Goal: Find specific page/section: Find specific page/section

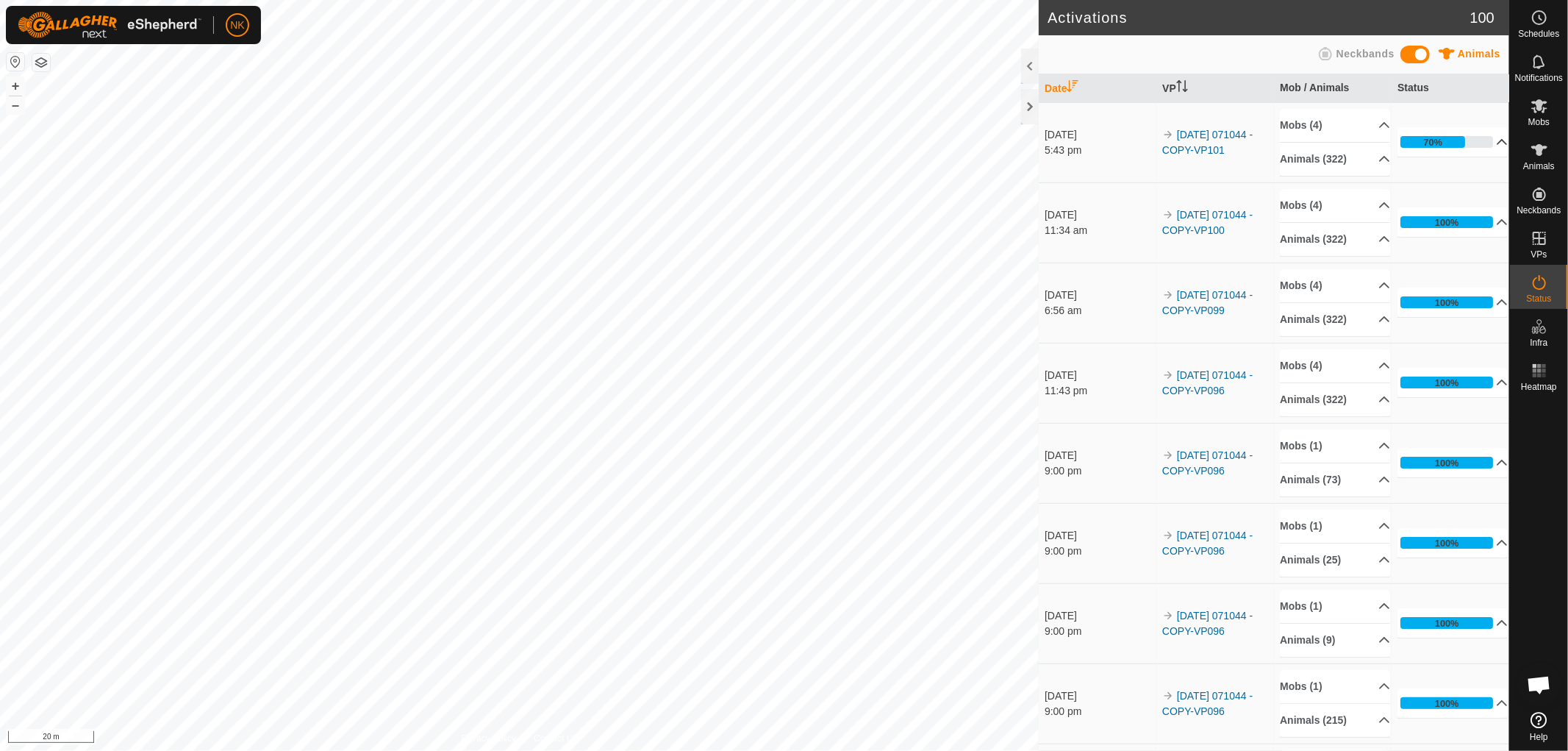
click at [1423, 141] on div "70%" at bounding box center [1433, 142] width 19 height 14
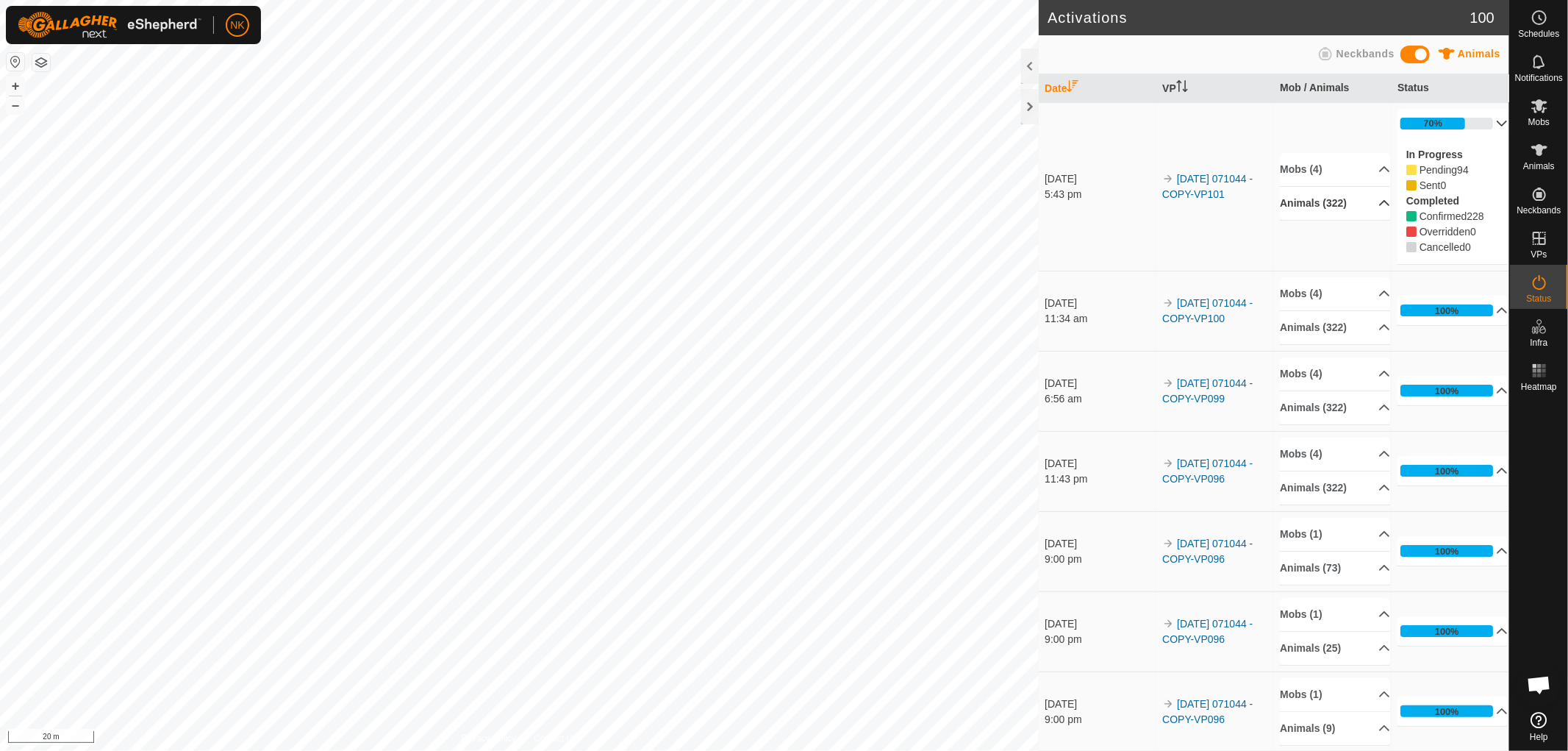
click at [1344, 206] on p-accordion-header "Animals (322)" at bounding box center [1335, 203] width 110 height 33
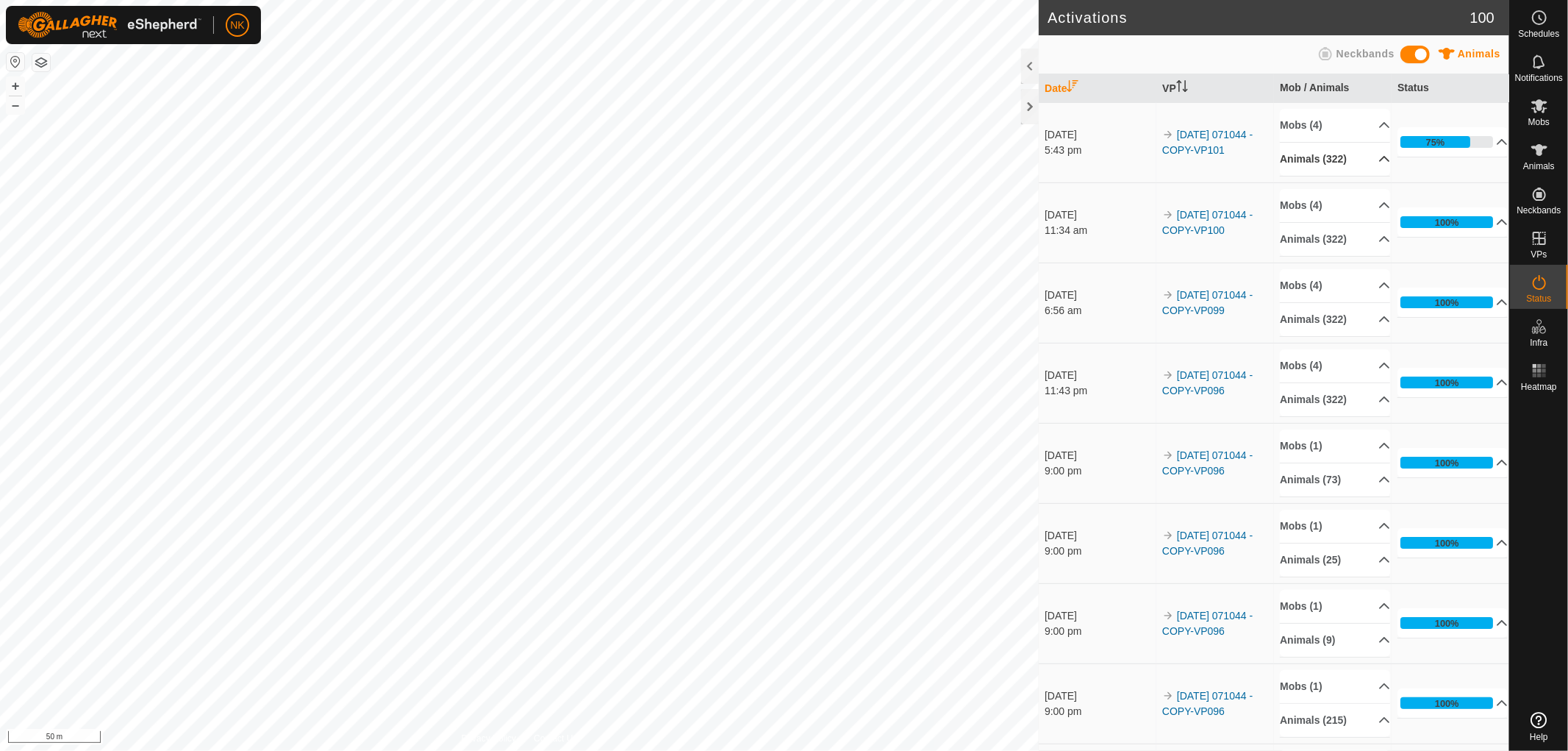
click at [1321, 142] on p-accordion-header "Mobs (4)" at bounding box center [1335, 125] width 110 height 33
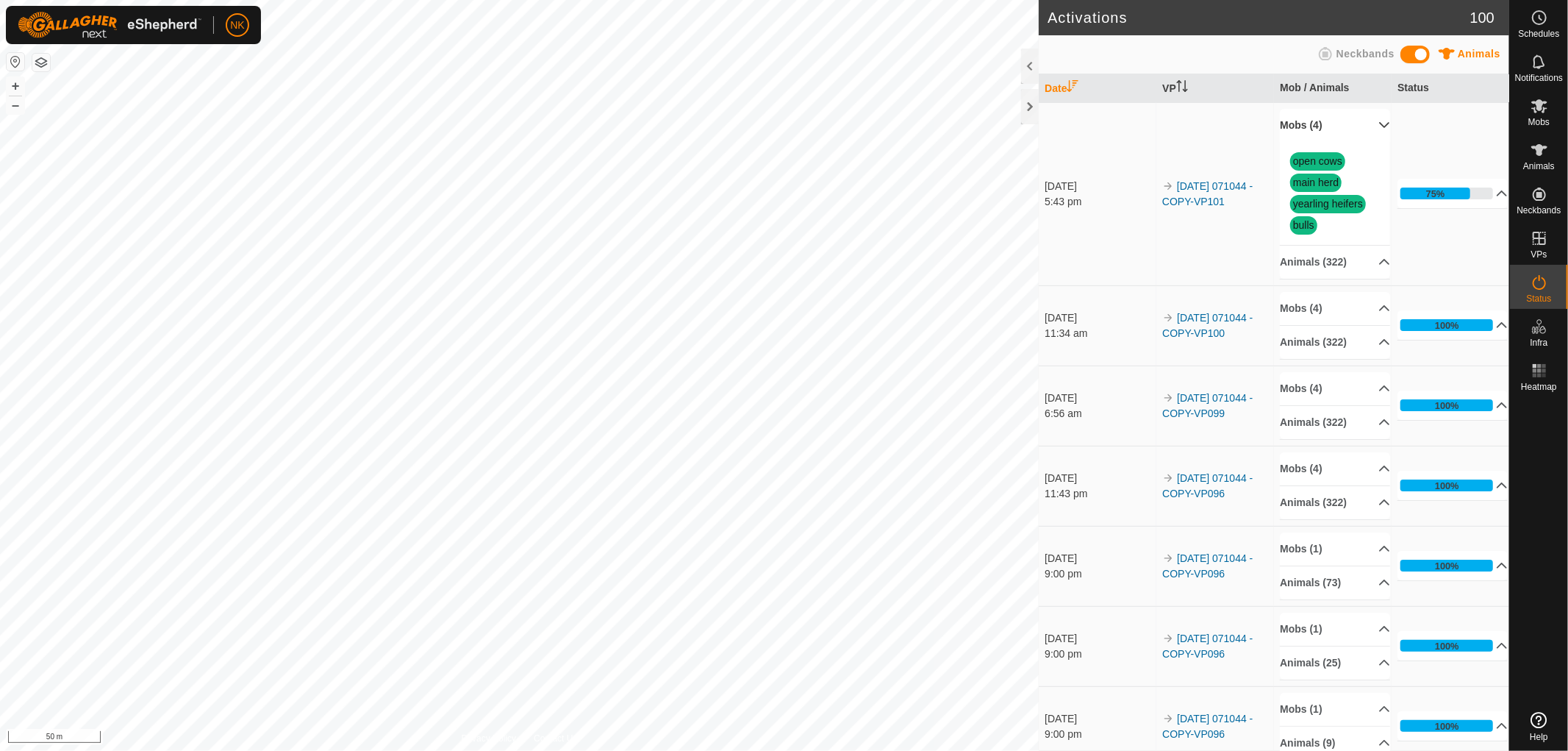
click at [1310, 121] on p-accordion-header "Mobs (4)" at bounding box center [1335, 125] width 110 height 33
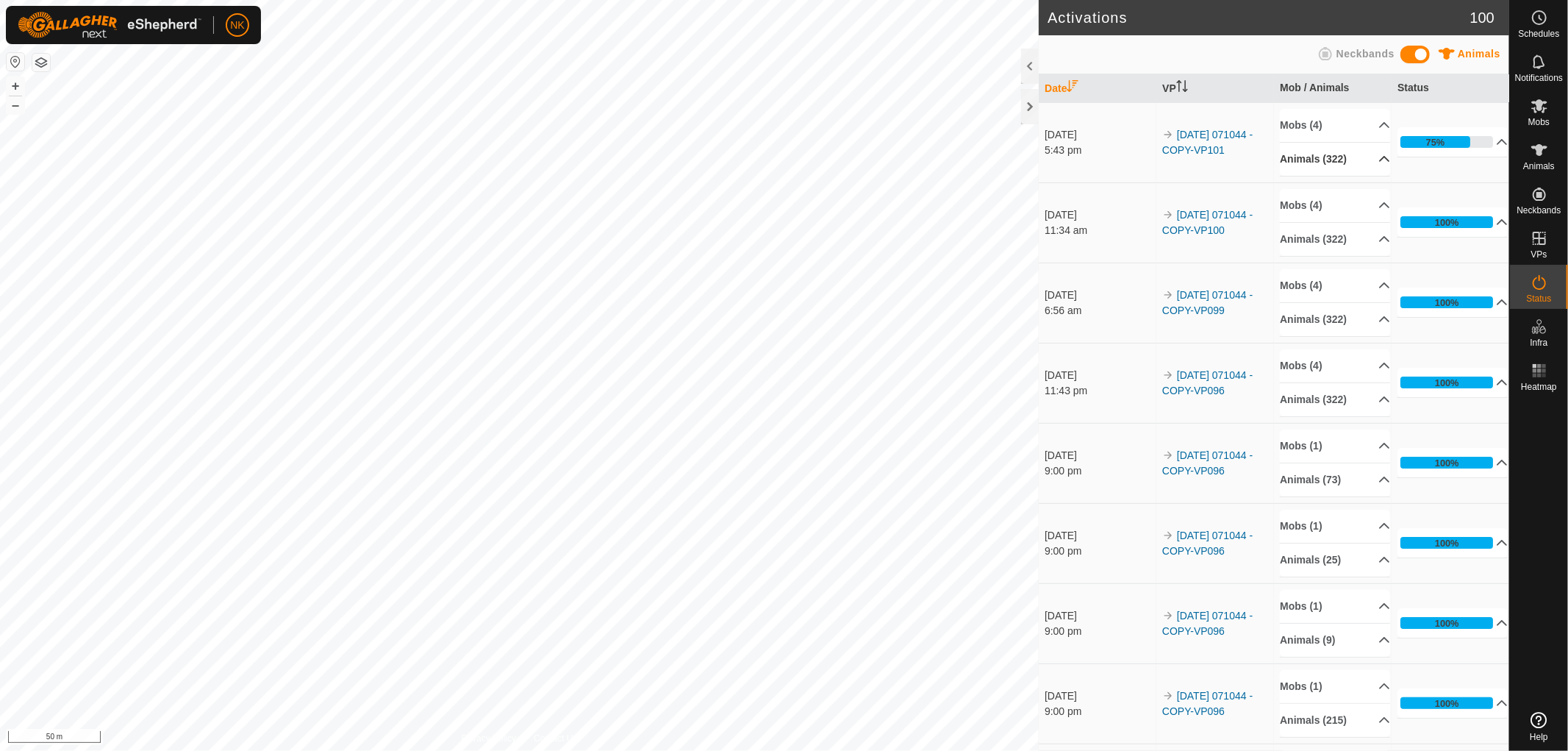
click at [1302, 158] on p-accordion-header "Animals (322)" at bounding box center [1335, 159] width 110 height 33
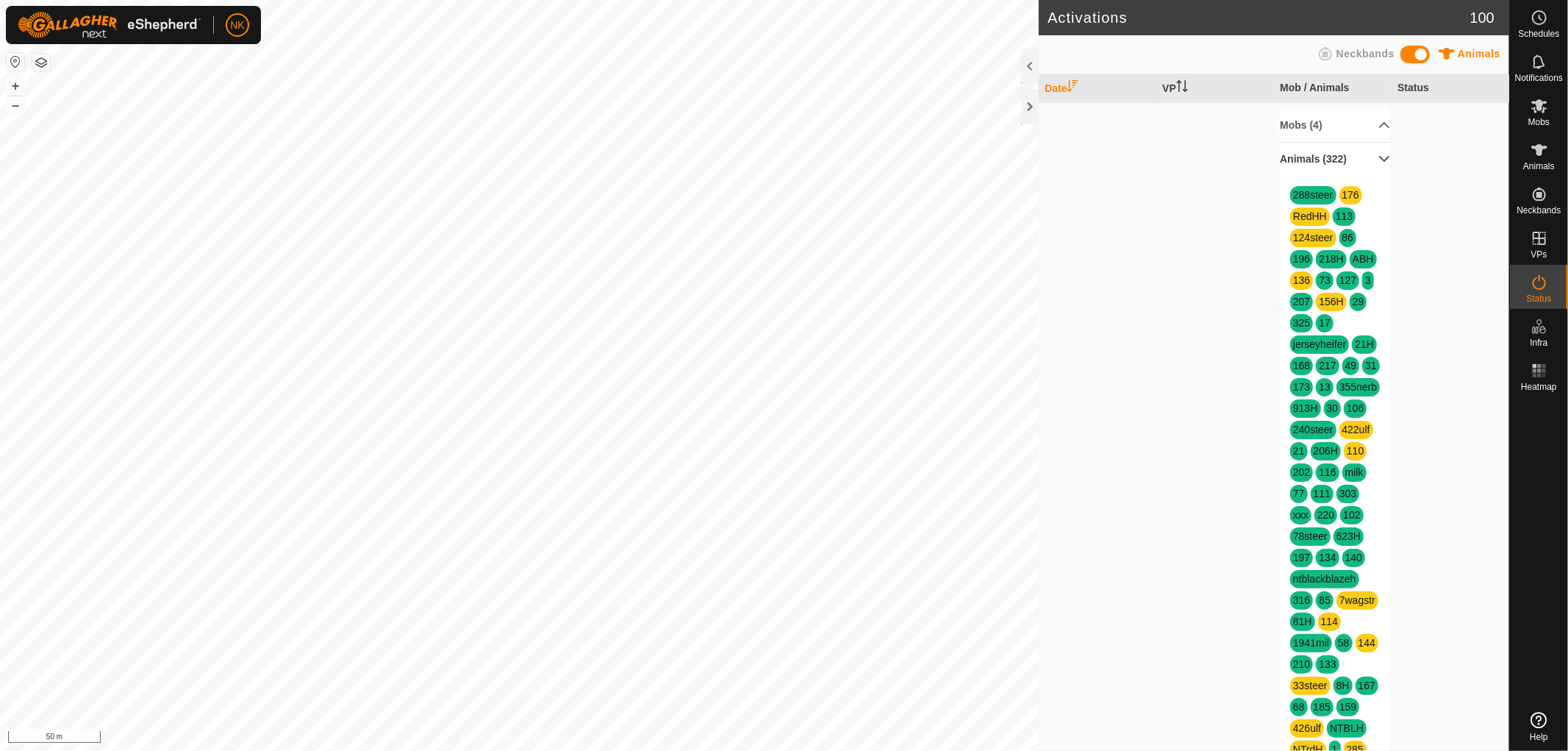
click at [1302, 157] on p-accordion-header "Animals (322)" at bounding box center [1335, 159] width 110 height 33
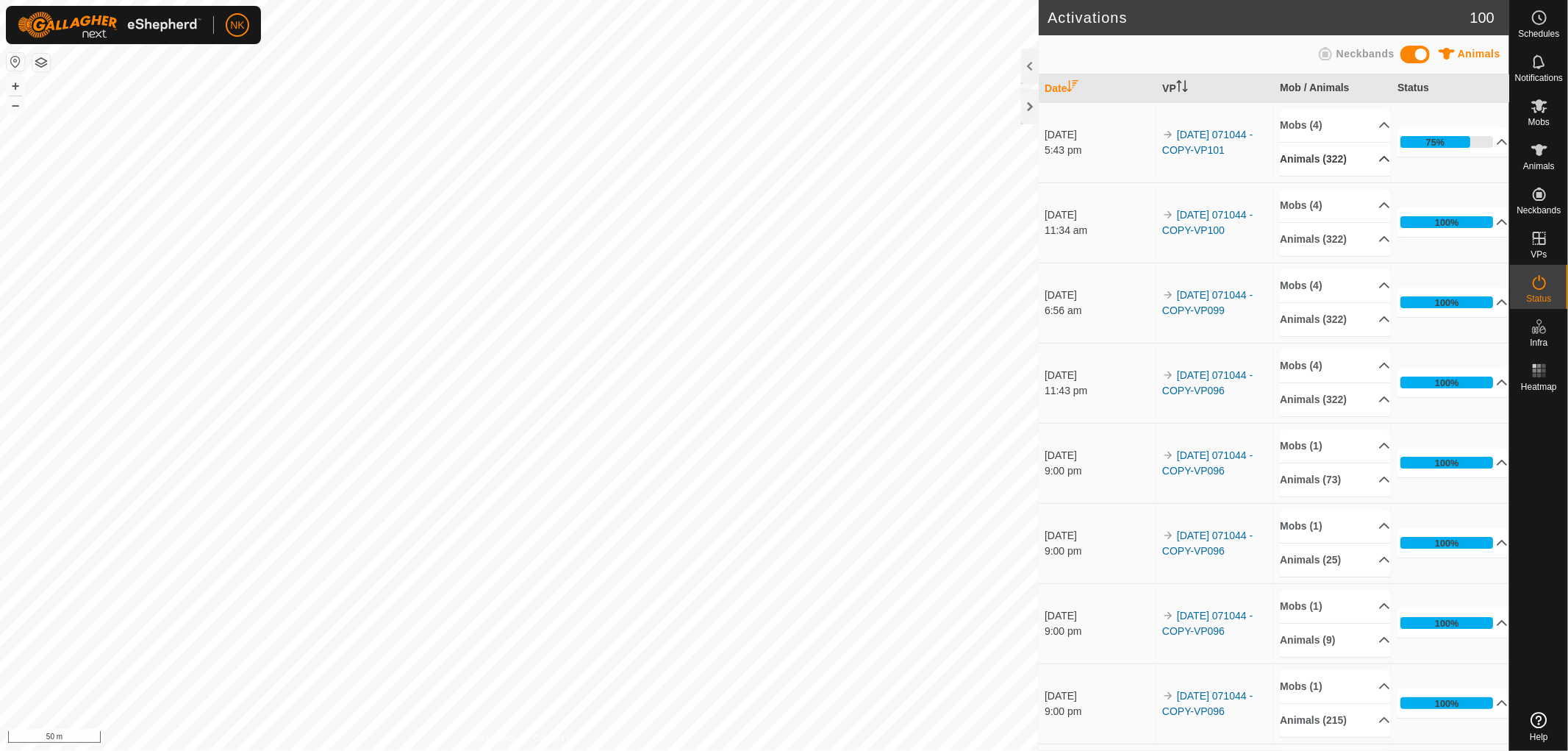
click at [1302, 157] on p-accordion-header "Animals (322)" at bounding box center [1335, 159] width 110 height 33
